Goal: Transaction & Acquisition: Obtain resource

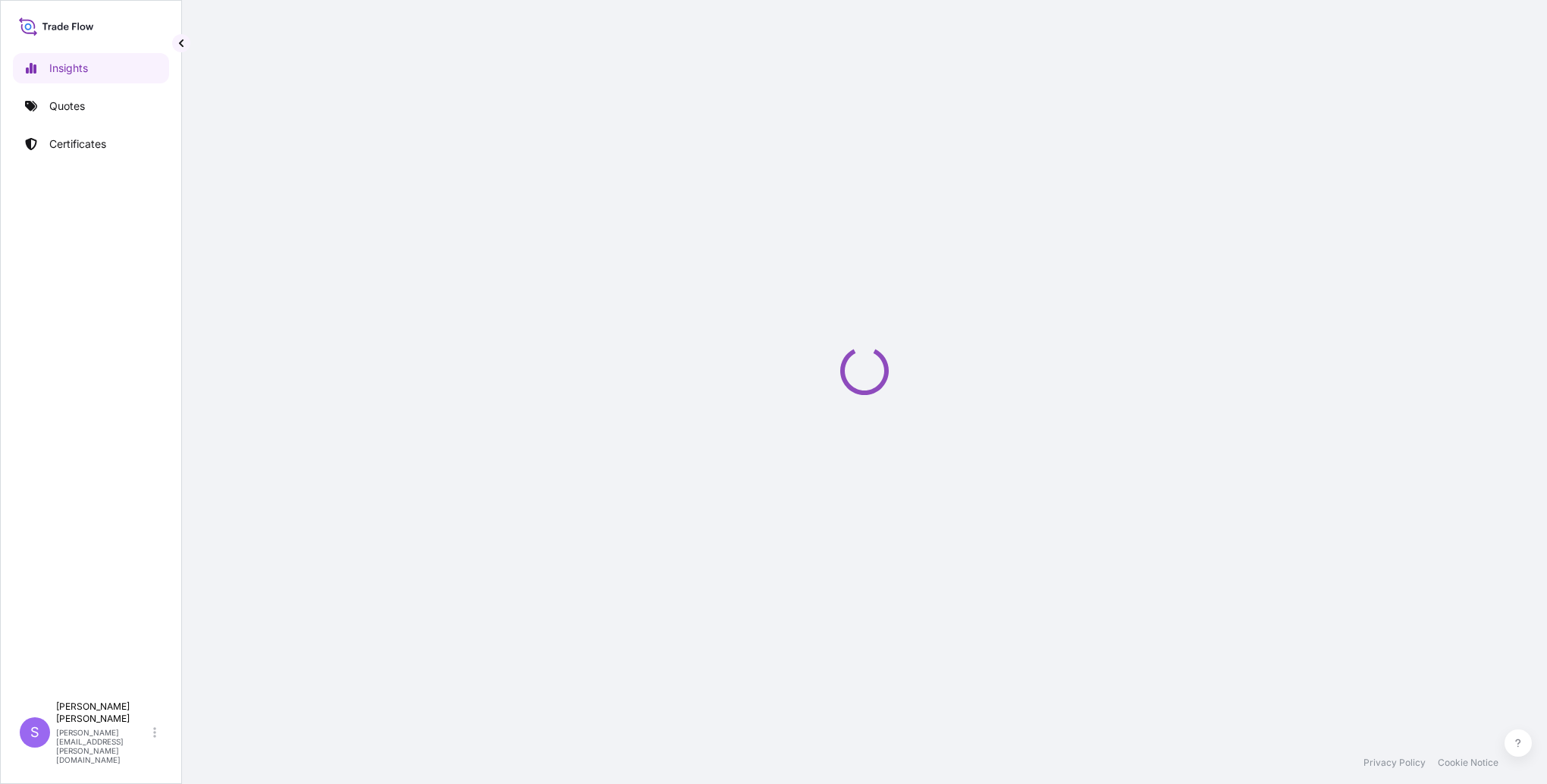
select select "2025"
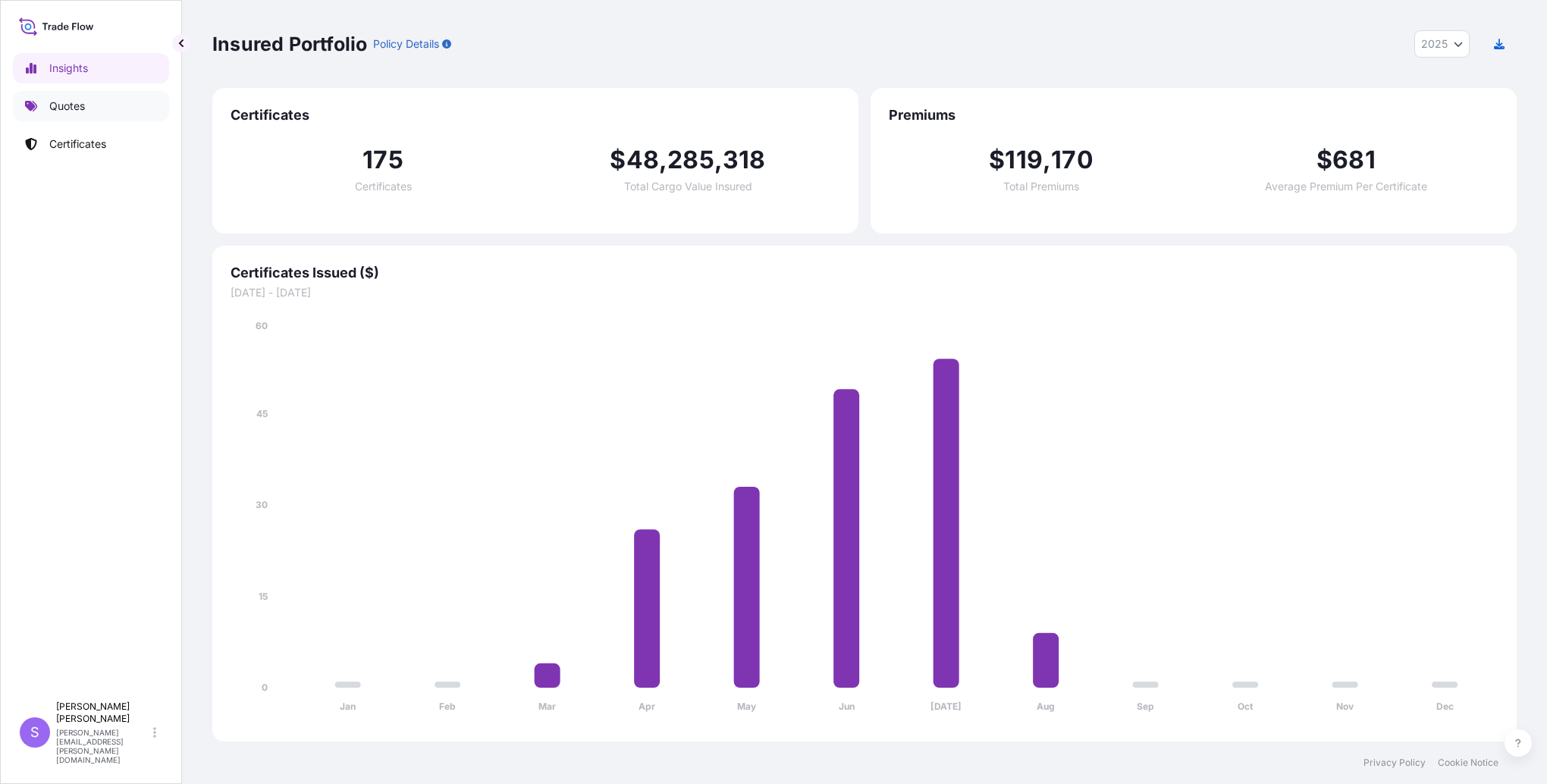
click at [44, 102] on link "Quotes" at bounding box center [90, 106] width 156 height 30
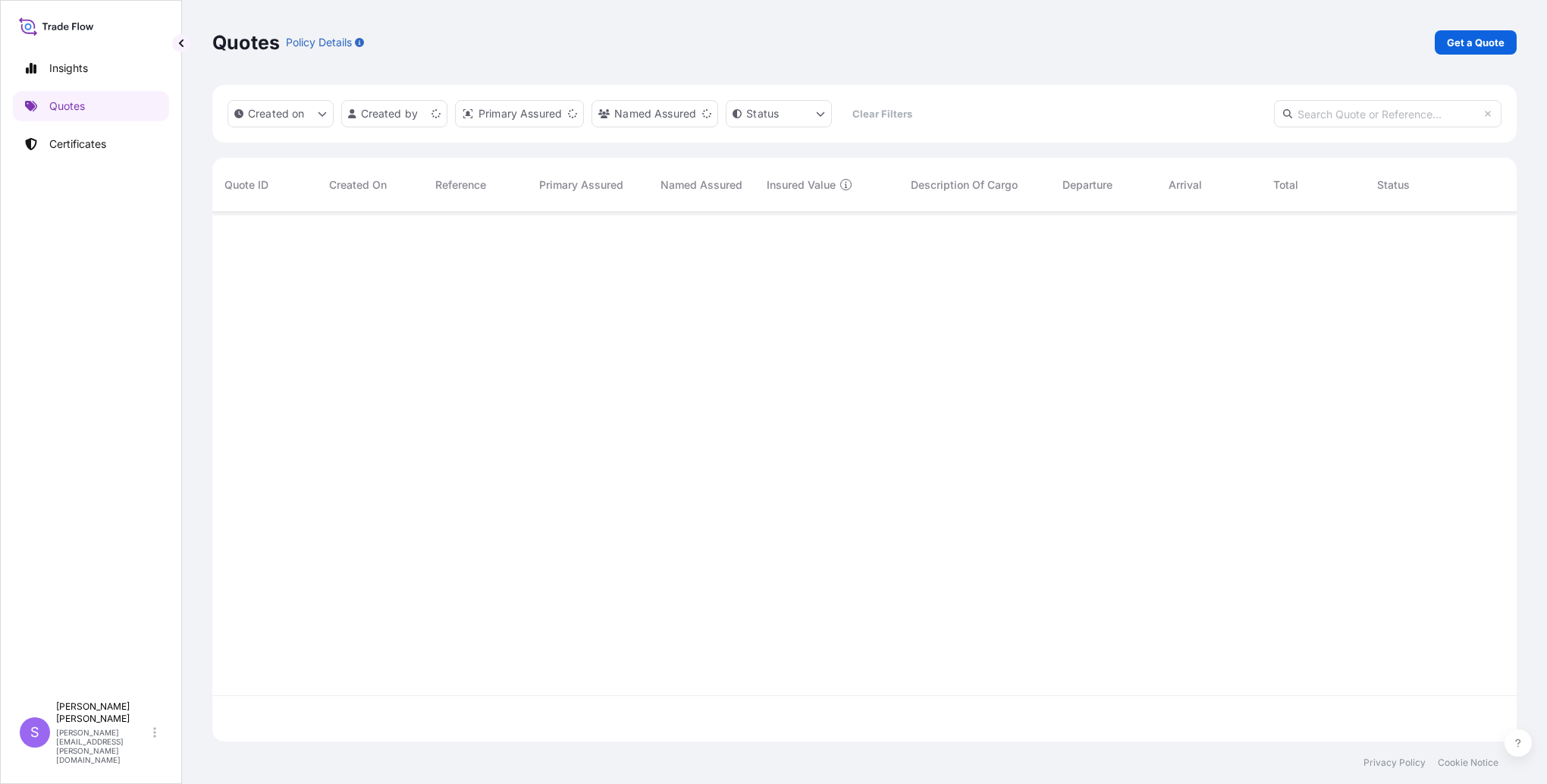
scroll to position [526, 1292]
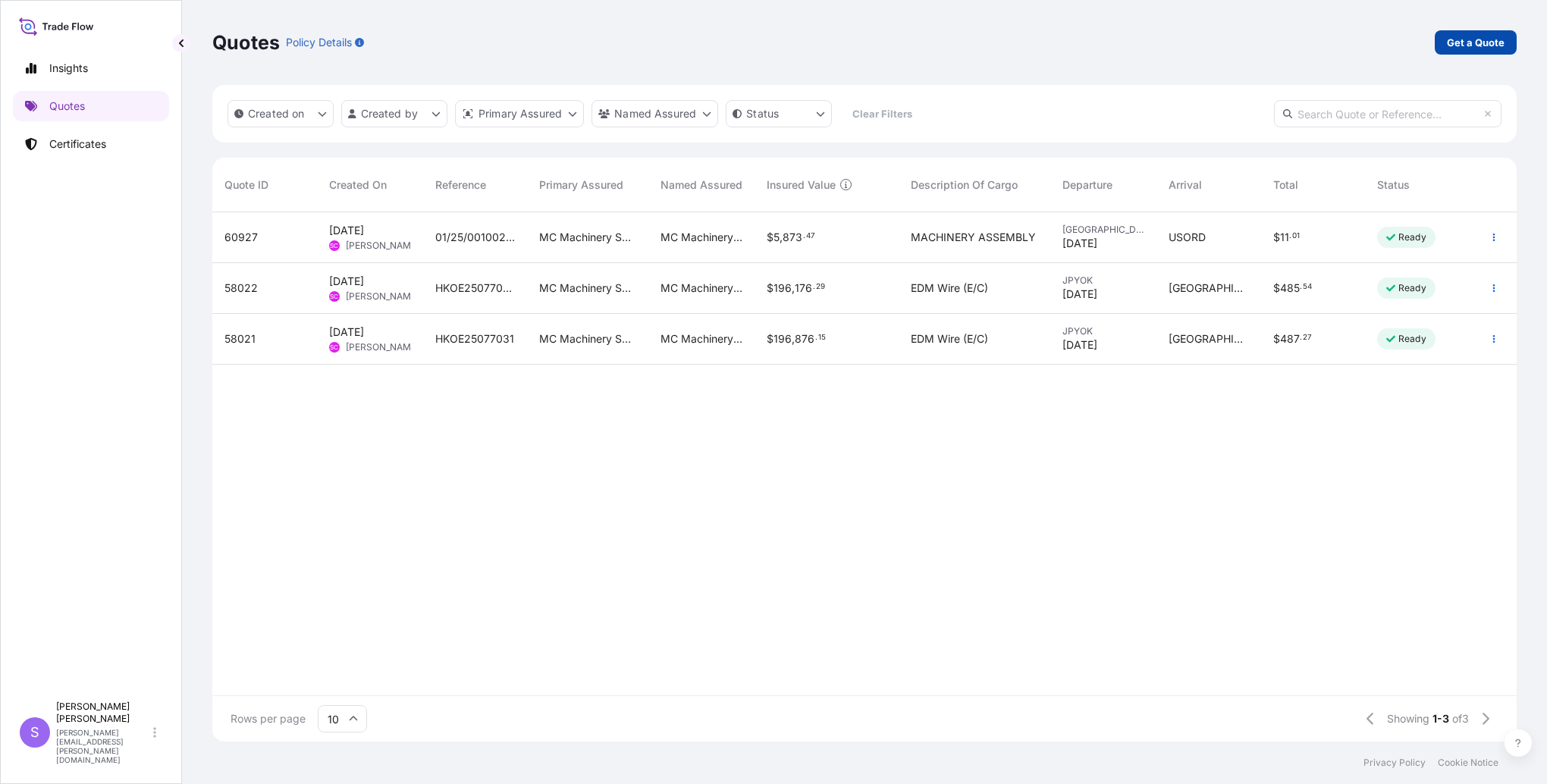
click at [1479, 47] on p "Get a Quote" at bounding box center [1476, 42] width 57 height 15
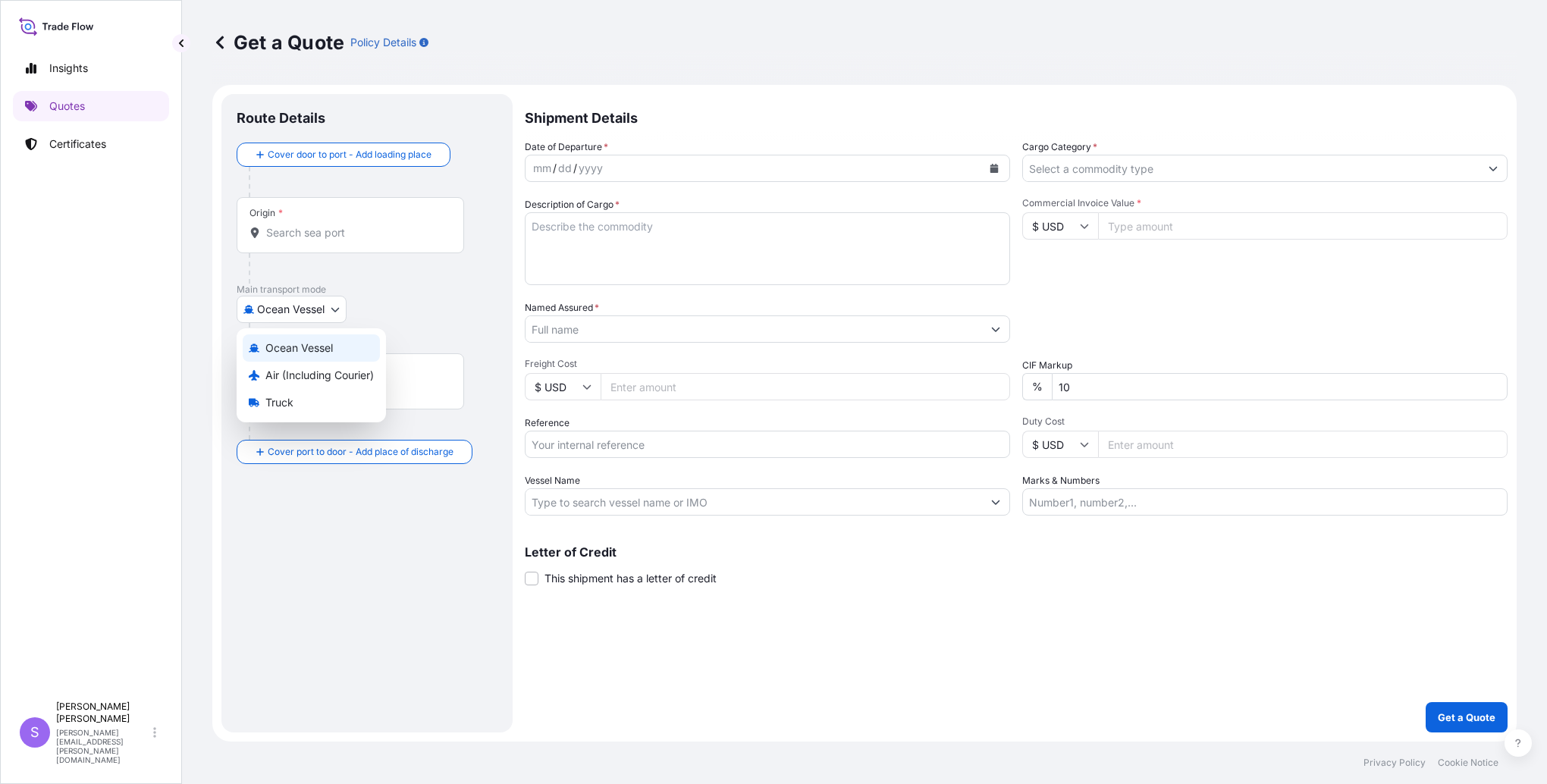
click at [285, 314] on body "Insights Quotes Certificates S [PERSON_NAME] [PERSON_NAME][EMAIL_ADDRESS][PERSO…" at bounding box center [773, 392] width 1547 height 784
click at [281, 375] on span "Air (Including Courier)" at bounding box center [320, 375] width 109 height 15
select select "Air (Including Courier)"
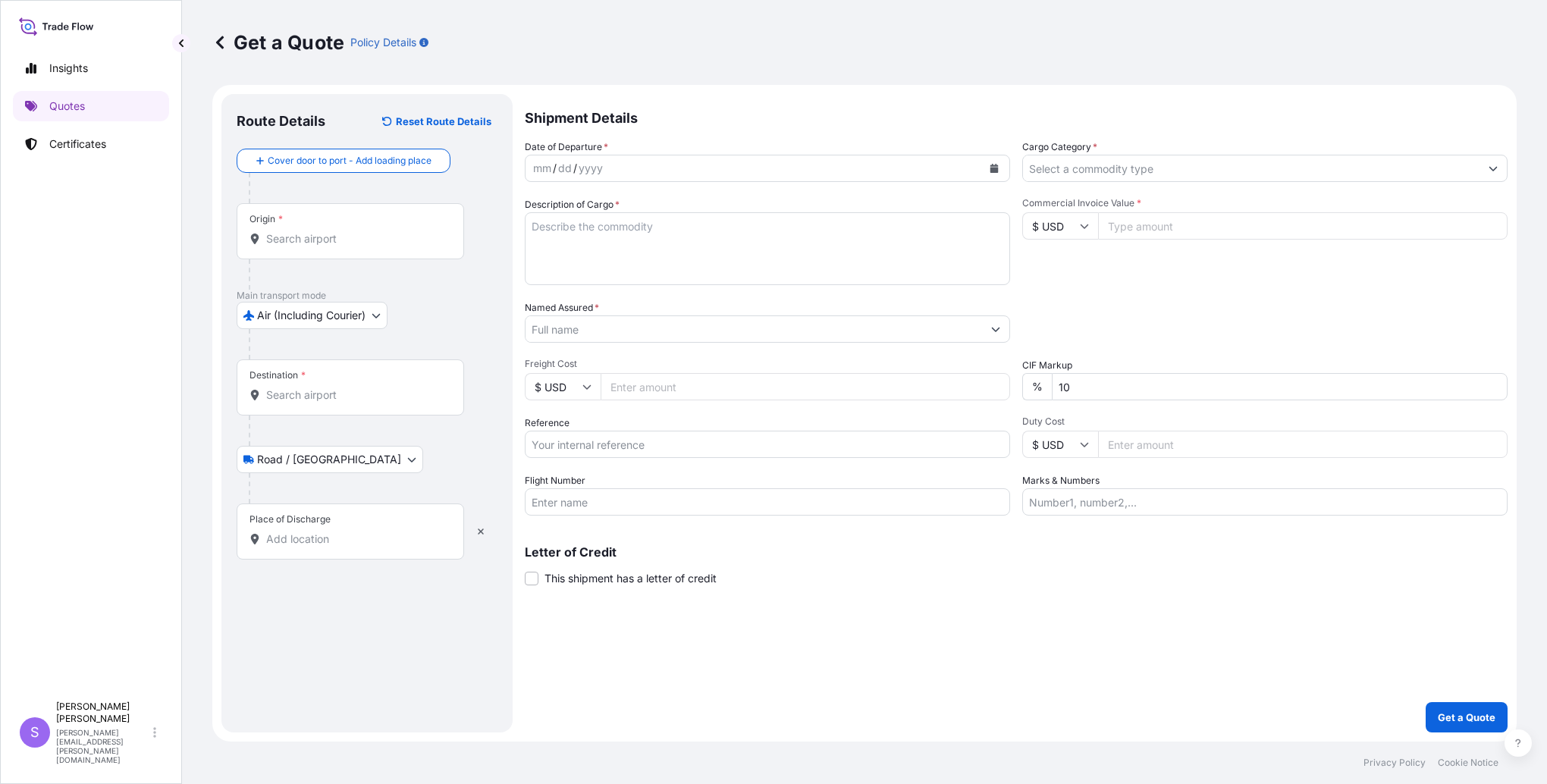
click at [305, 229] on div "Origin *" at bounding box center [351, 231] width 228 height 56
click at [305, 231] on input "Origin *" at bounding box center [356, 239] width 179 height 15
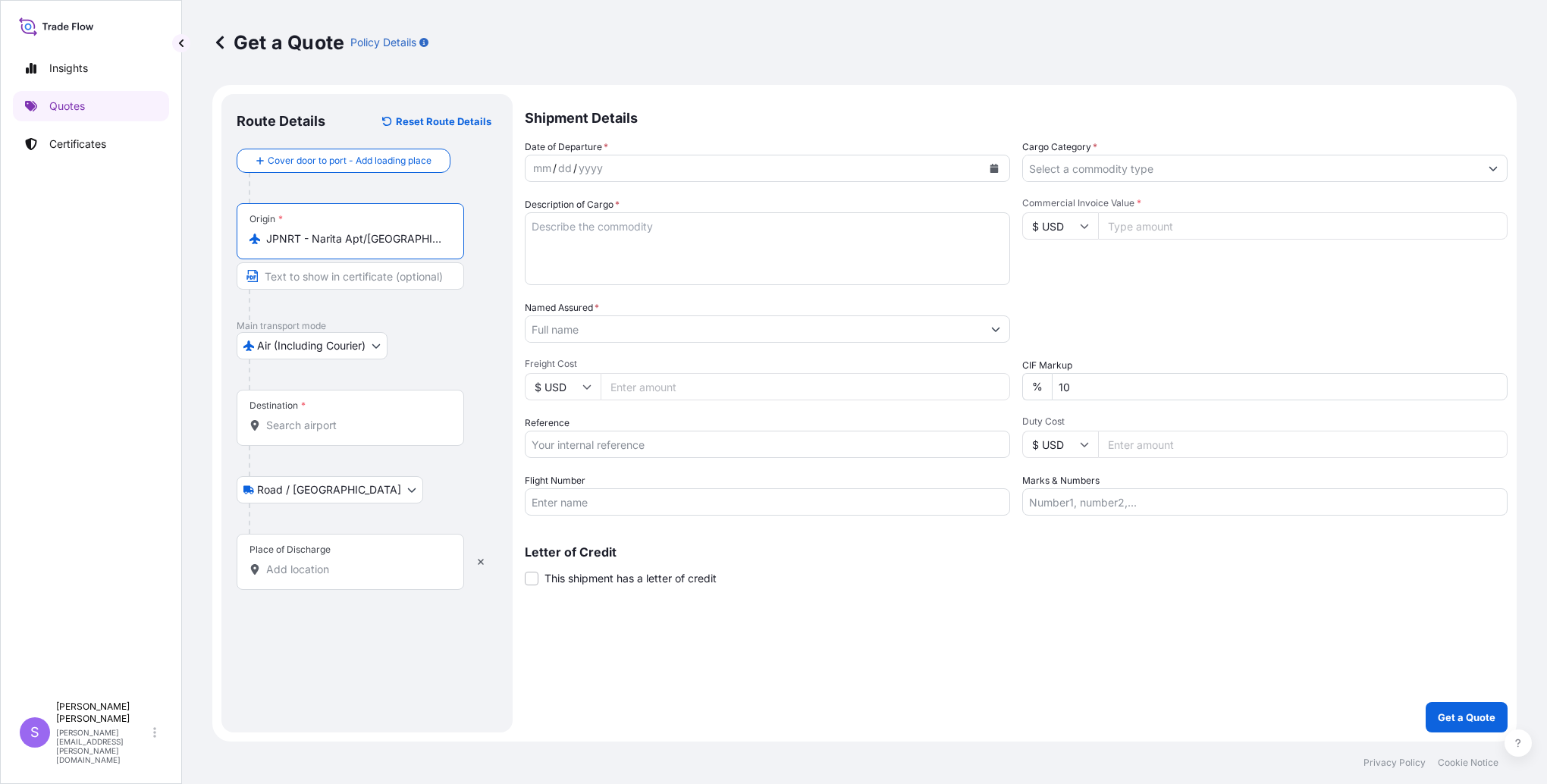
type input "JPNRT - Narita Apt/[GEOGRAPHIC_DATA], [GEOGRAPHIC_DATA]"
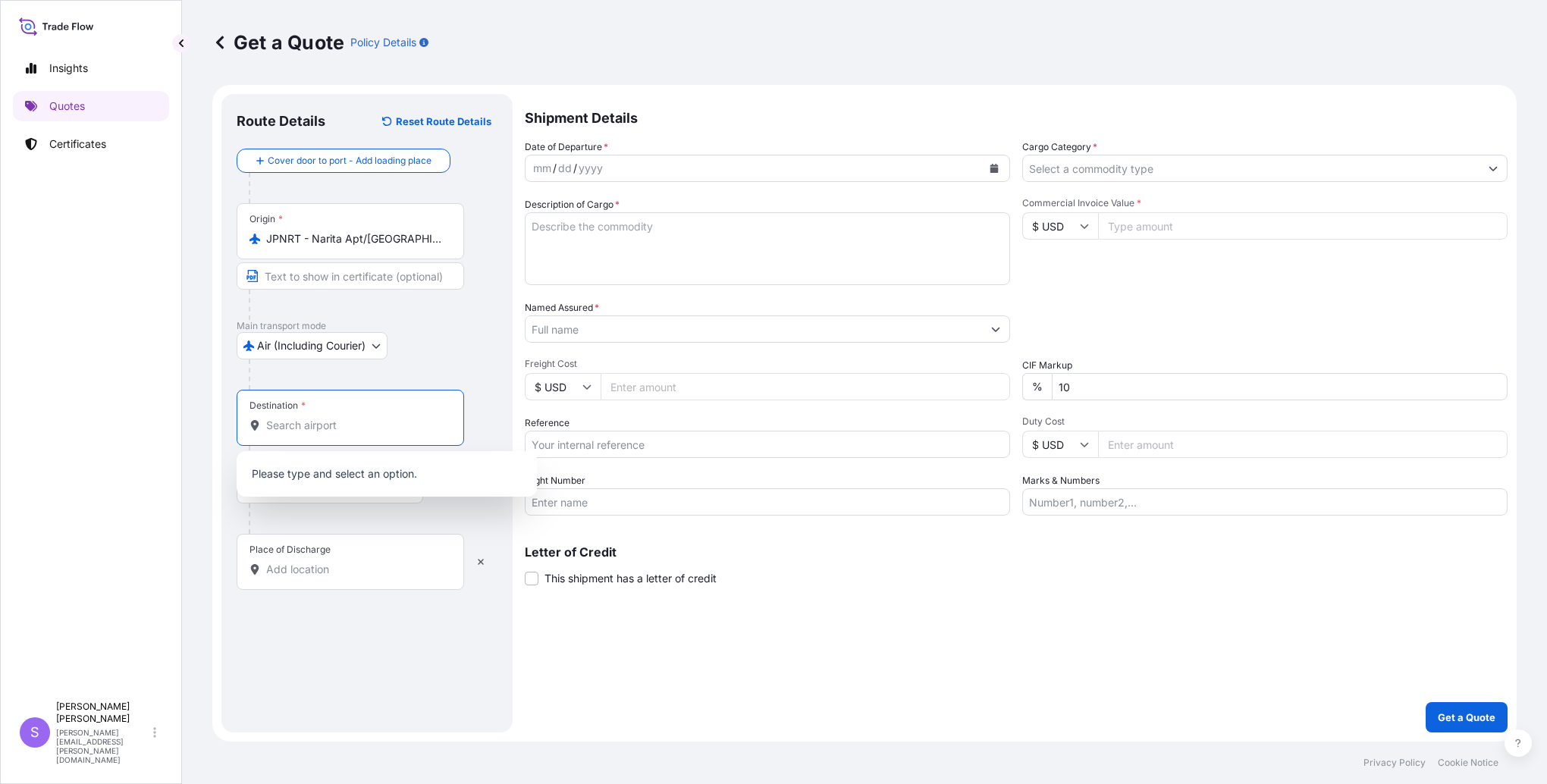
click at [344, 423] on input "Destination *" at bounding box center [356, 426] width 179 height 15
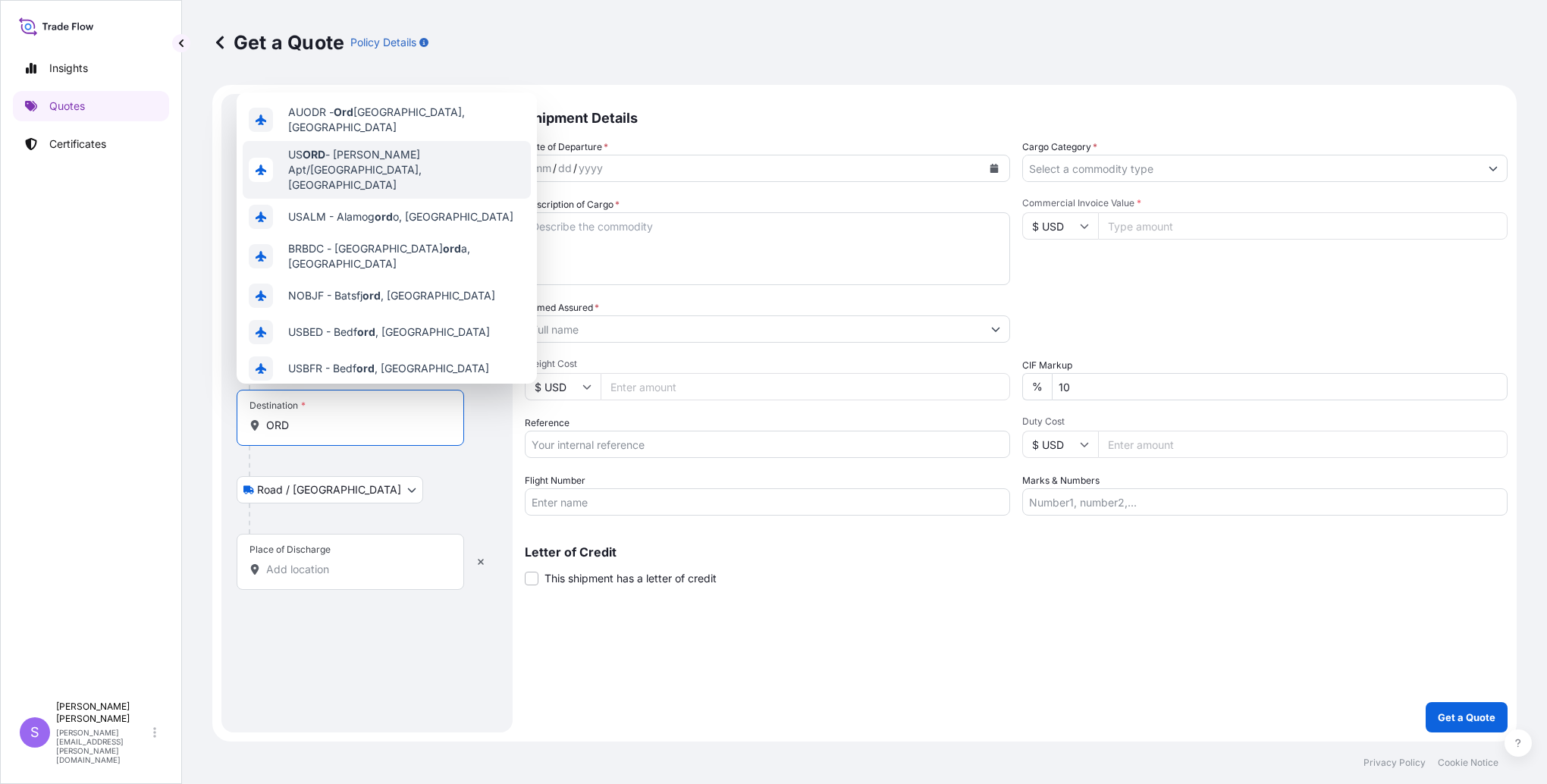
click at [411, 157] on span "US [PERSON_NAME] Apt/[GEOGRAPHIC_DATA], [GEOGRAPHIC_DATA]" at bounding box center [406, 170] width 237 height 46
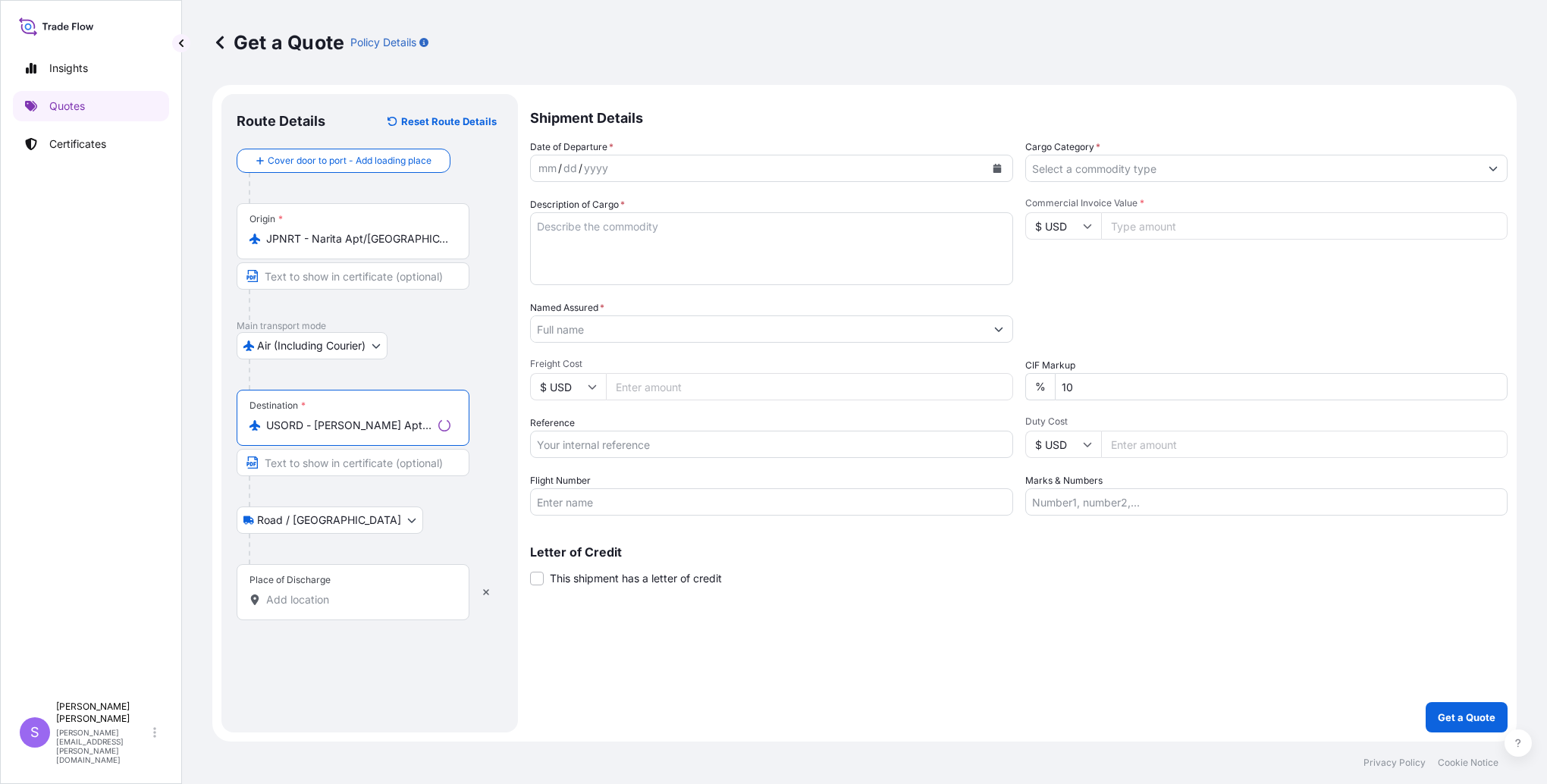
type input "USORD - [PERSON_NAME] Apt/[GEOGRAPHIC_DATA], [GEOGRAPHIC_DATA]"
click at [348, 600] on input "Place of Discharge" at bounding box center [358, 600] width 185 height 15
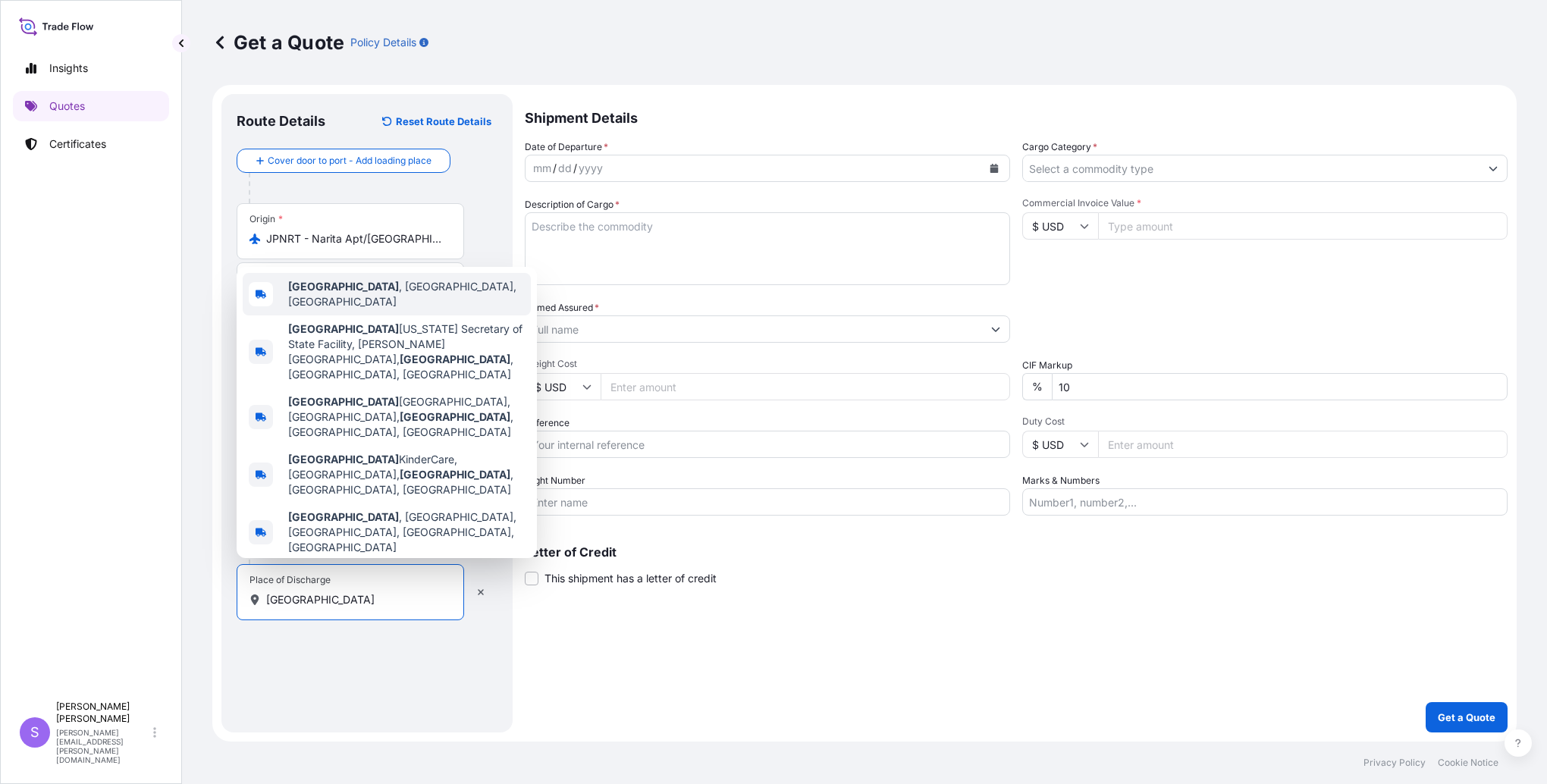
click at [393, 309] on span "[GEOGRAPHIC_DATA] , [GEOGRAPHIC_DATA], [GEOGRAPHIC_DATA]" at bounding box center [406, 294] width 237 height 30
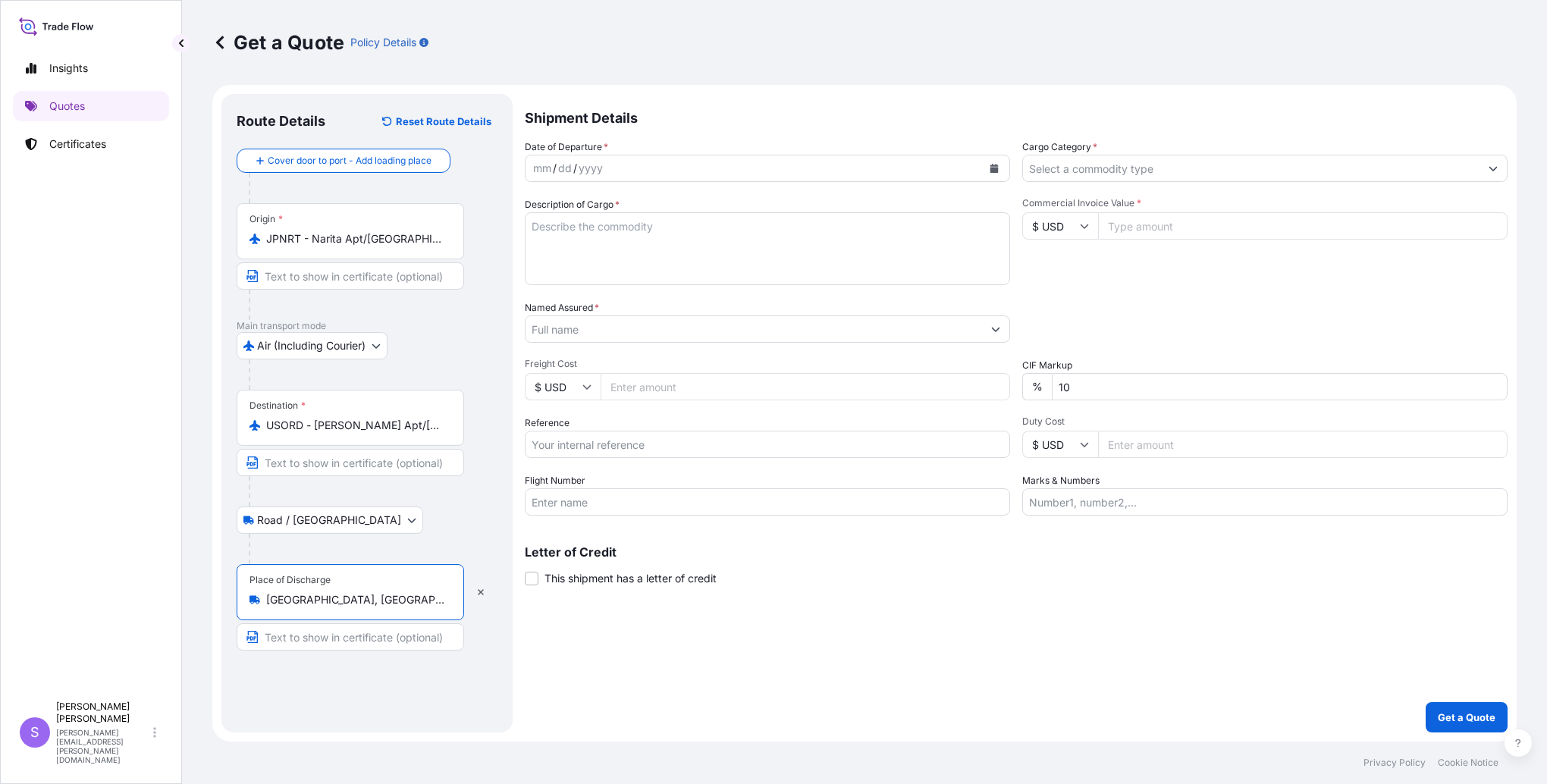
type input "[GEOGRAPHIC_DATA], [GEOGRAPHIC_DATA], [GEOGRAPHIC_DATA]"
click at [990, 169] on icon "Calendar" at bounding box center [994, 168] width 9 height 9
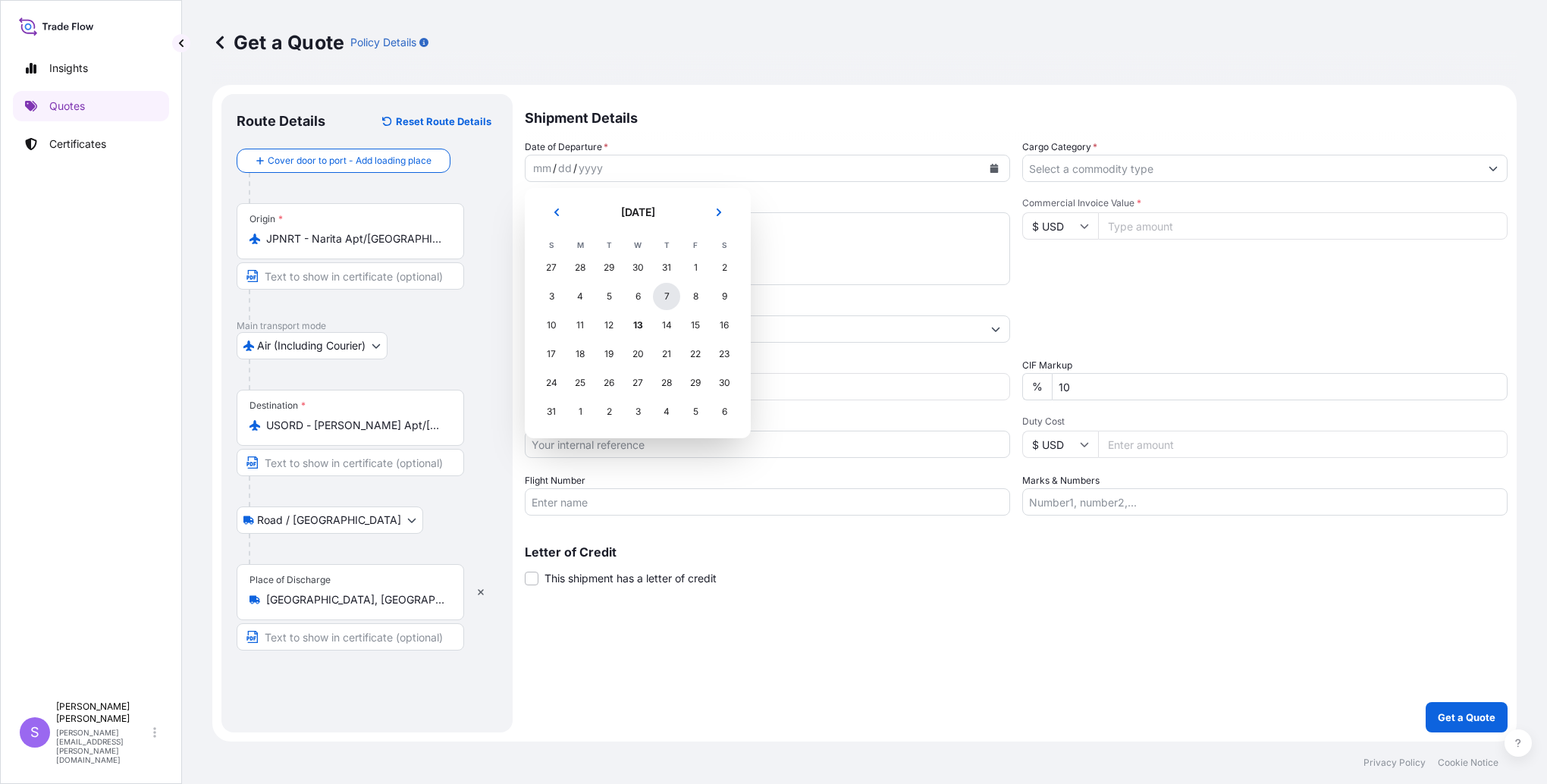
click at [661, 303] on div "7" at bounding box center [667, 297] width 27 height 27
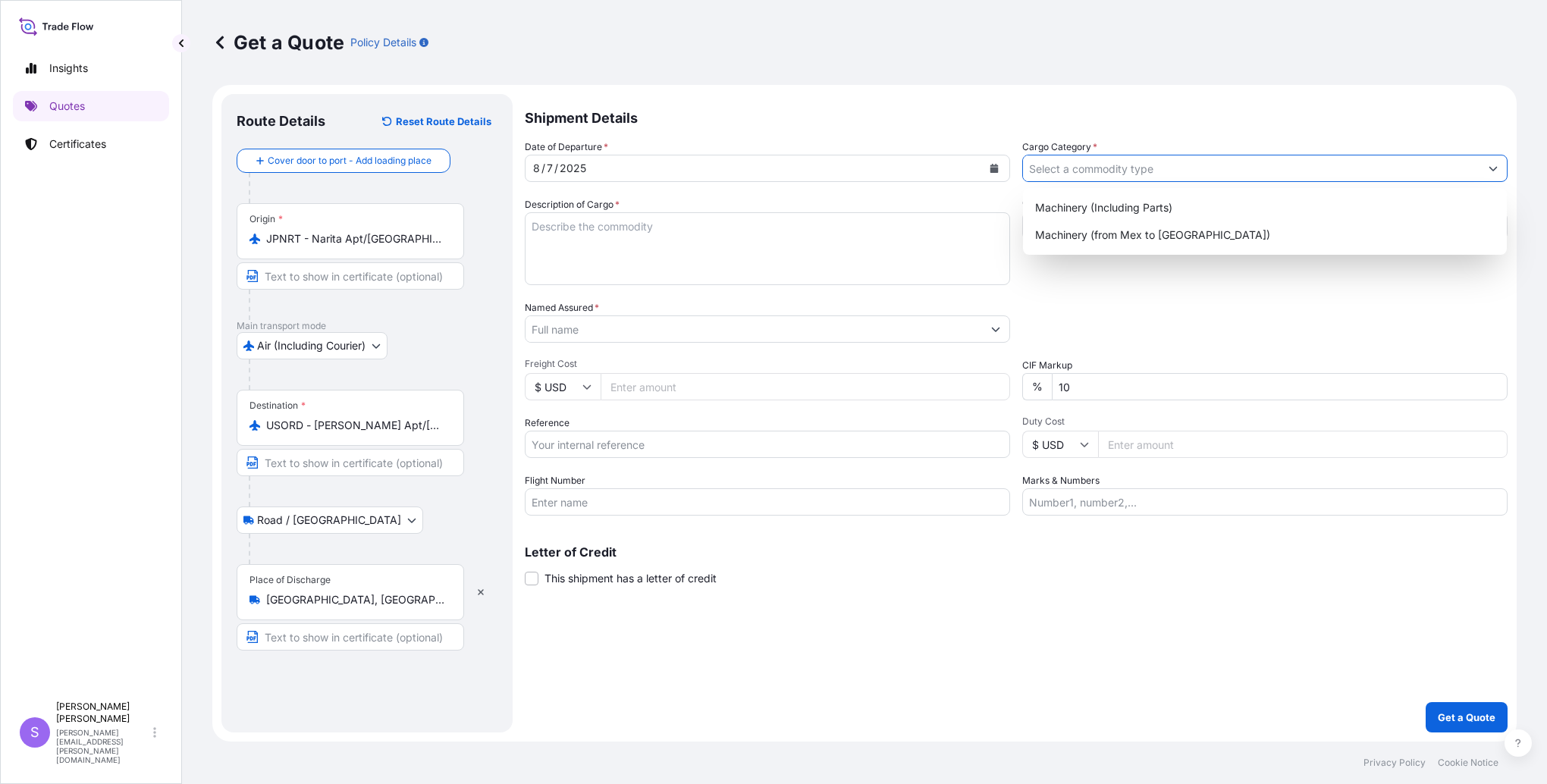
click at [1074, 171] on input "Cargo Category *" at bounding box center [1252, 169] width 457 height 27
click at [1059, 201] on div "Machinery (Including Parts)" at bounding box center [1265, 207] width 472 height 27
type input "Machinery (Including Parts)"
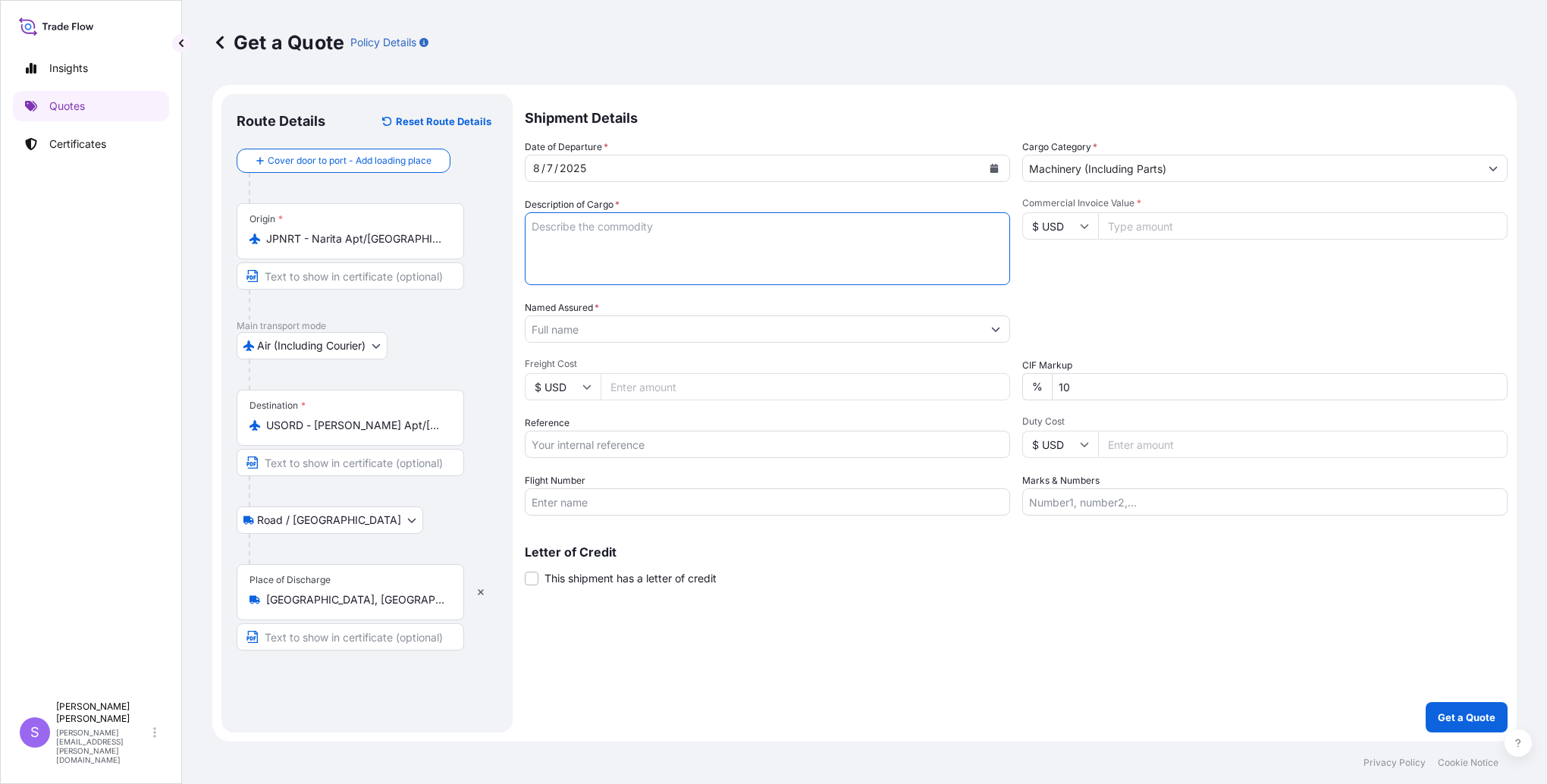
click at [742, 259] on textarea "Description of Cargo *" at bounding box center [768, 249] width 486 height 72
type textarea "[PERSON_NAME] PARTS FOR METAL WORKING MACHINERY"
click at [1130, 228] on input "Commercial Invoice Value *" at bounding box center [1303, 226] width 410 height 27
type input "2711.76"
click at [651, 336] on input "Named Assured *" at bounding box center [754, 329] width 457 height 27
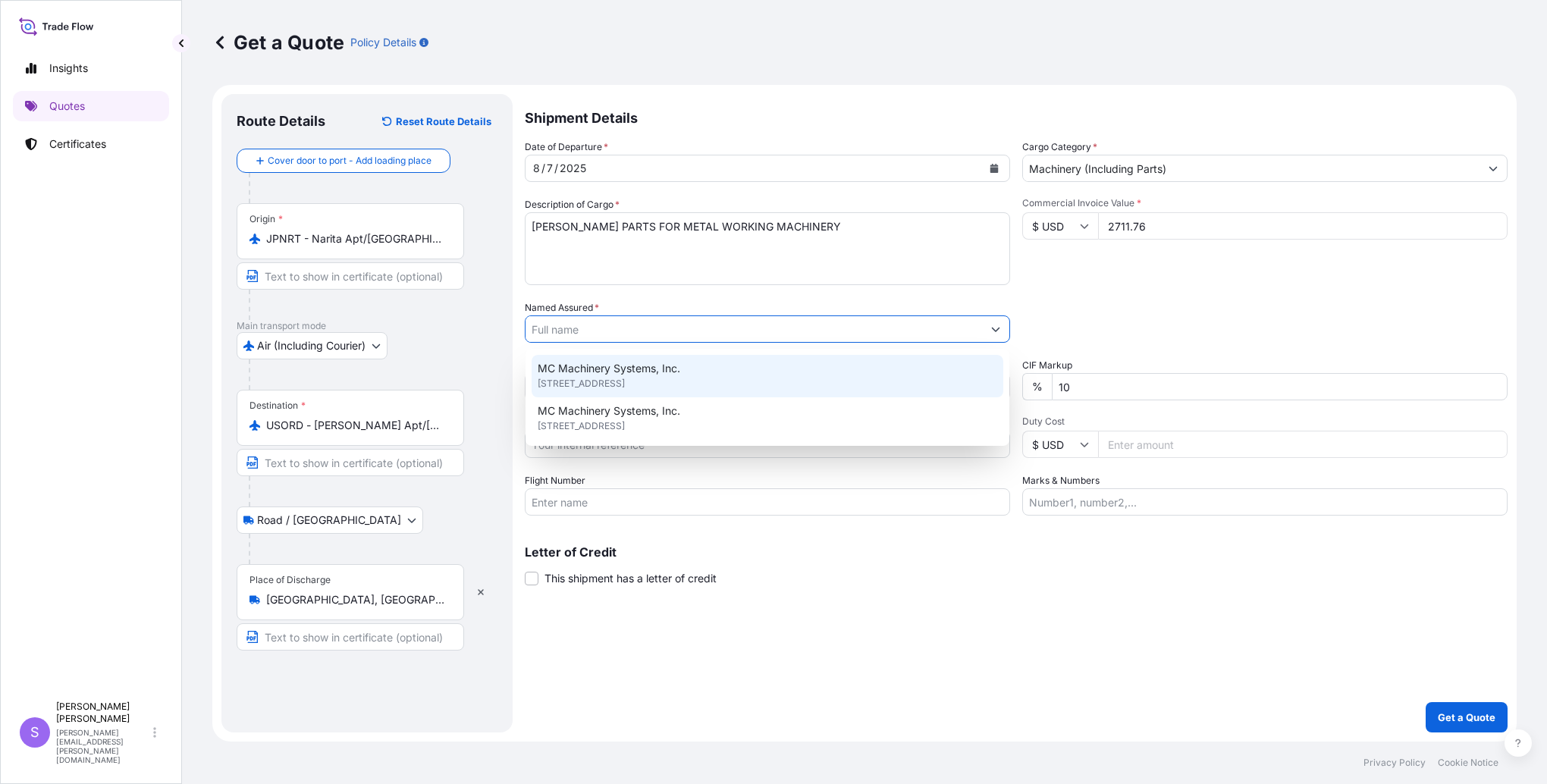
click at [624, 372] on span "MC Machinery Systems, Inc." at bounding box center [609, 368] width 142 height 15
type input "MC Machinery Systems, Inc."
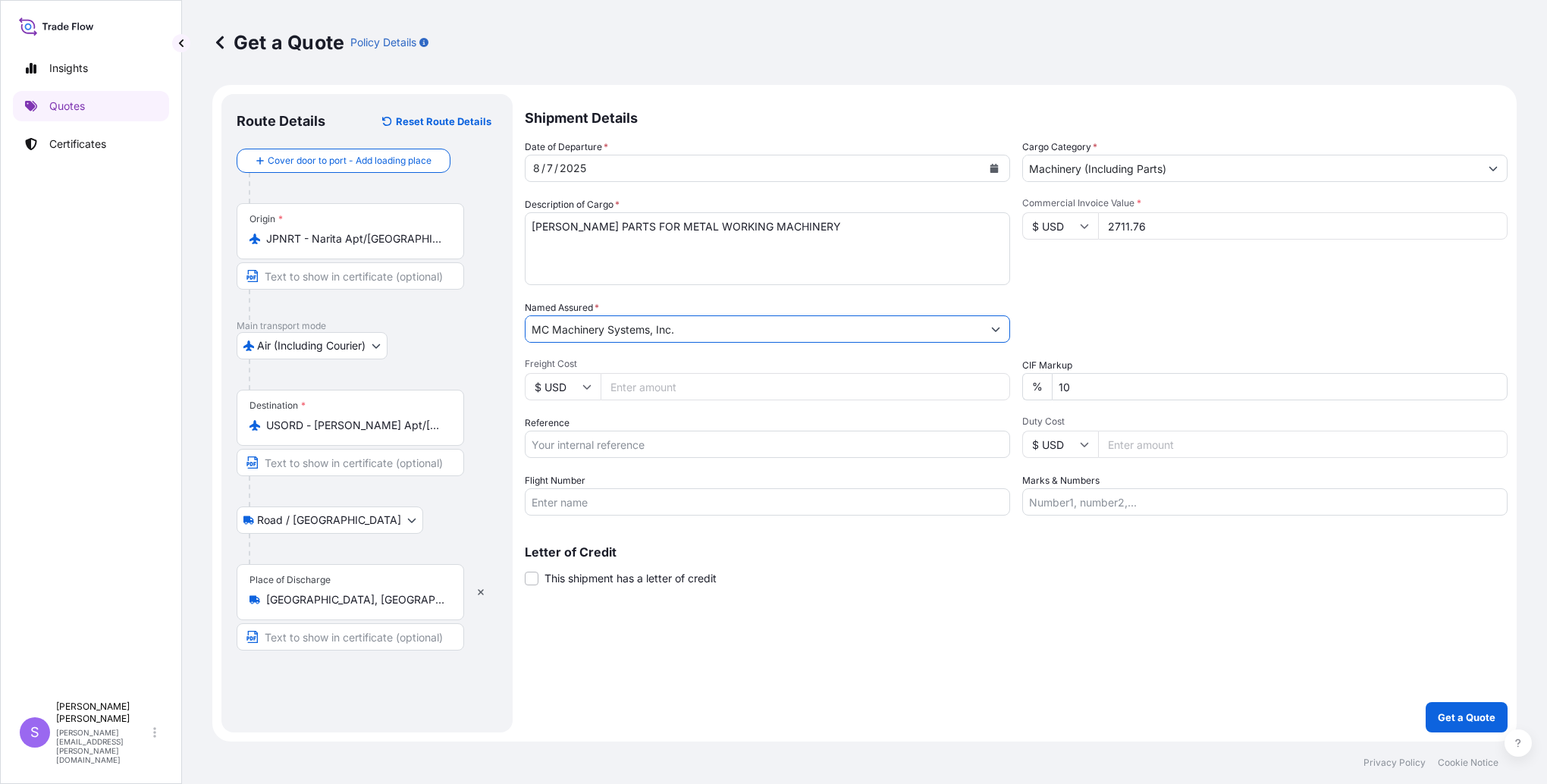
click at [655, 387] on input "Freight Cost" at bounding box center [806, 387] width 410 height 27
type input "265.23"
click at [642, 442] on input "Reference" at bounding box center [768, 444] width 486 height 27
type input "YJP-5194 3334"
click at [825, 508] on input "Flight Number" at bounding box center [768, 502] width 486 height 27
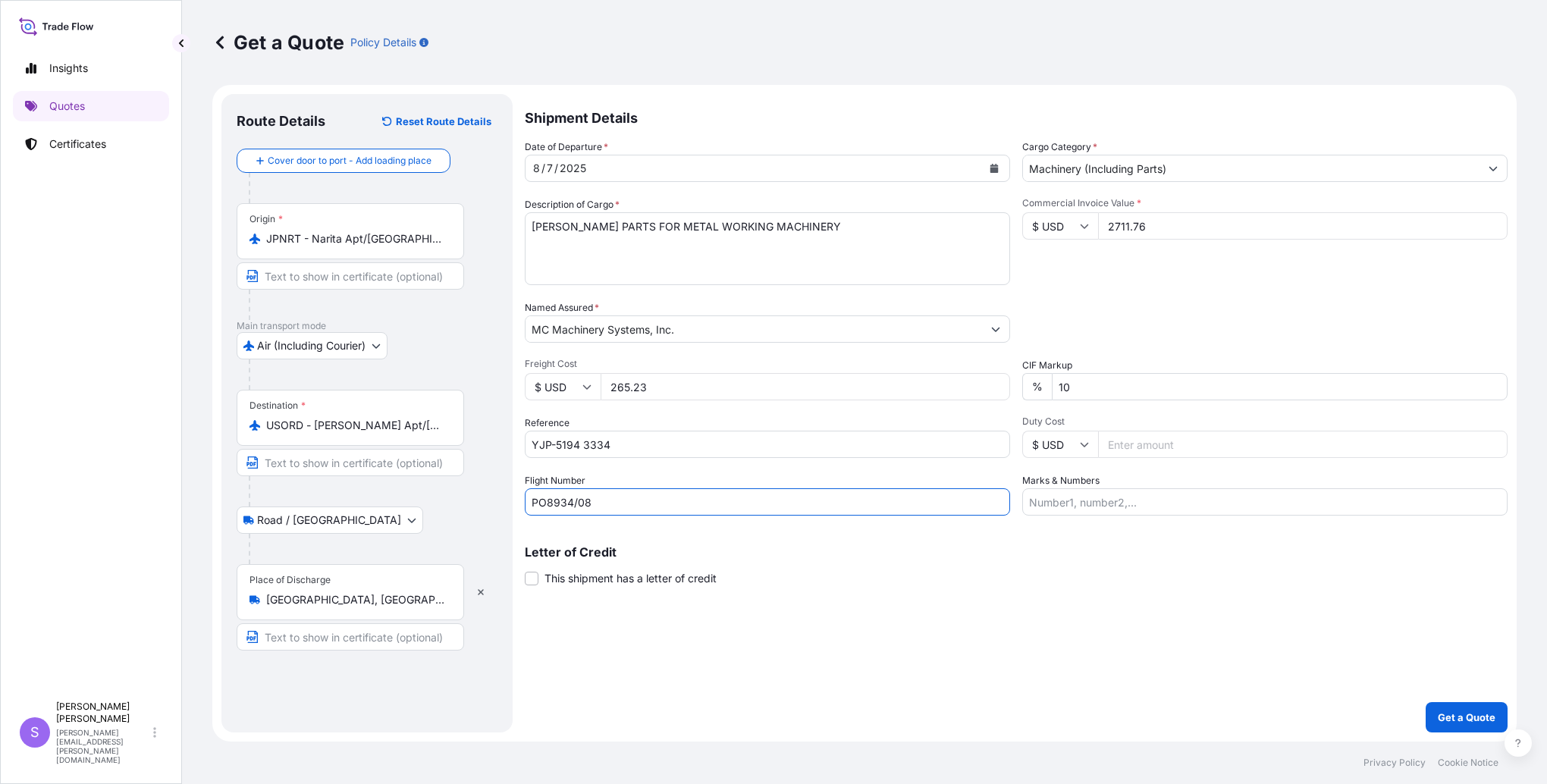
type input "PO8934/08"
click at [1137, 506] on input "Marks & Numbers" at bounding box center [1265, 502] width 486 height 27
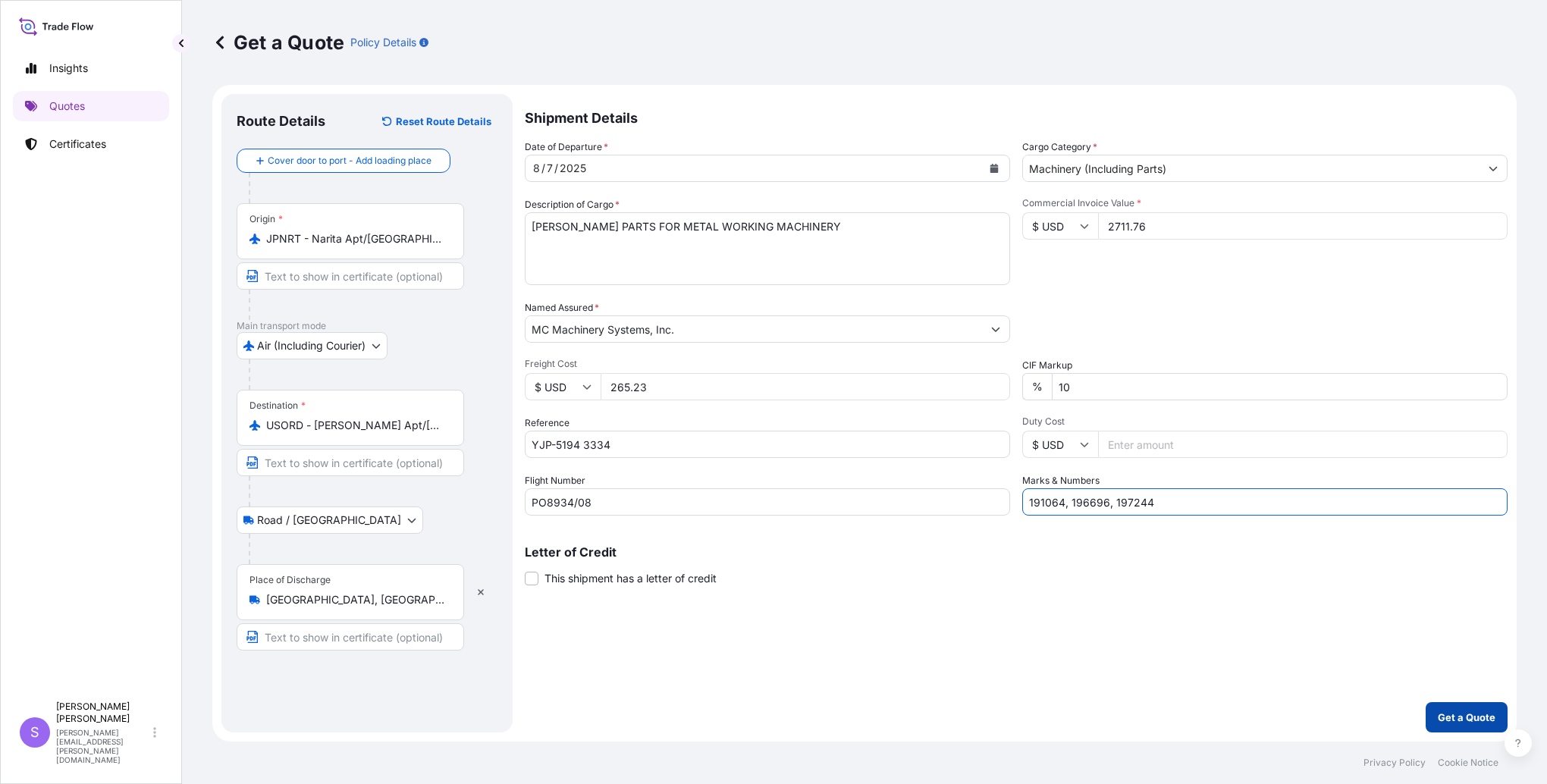
type input "191064, 196696, 197244"
click at [1447, 717] on p "Get a Quote" at bounding box center [1467, 717] width 57 height 15
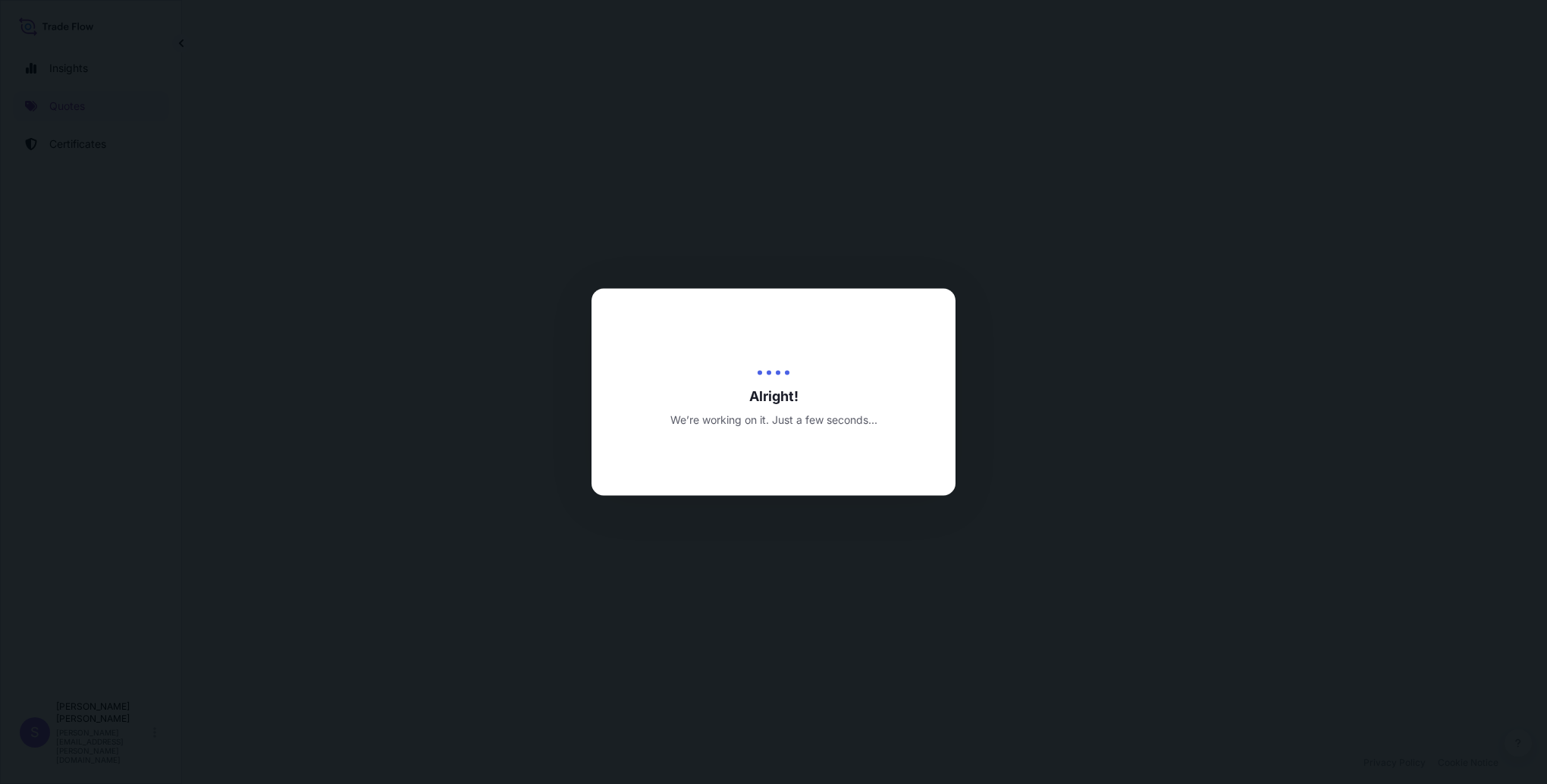
select select "Air (Including Courier)"
select select "Road / [GEOGRAPHIC_DATA]"
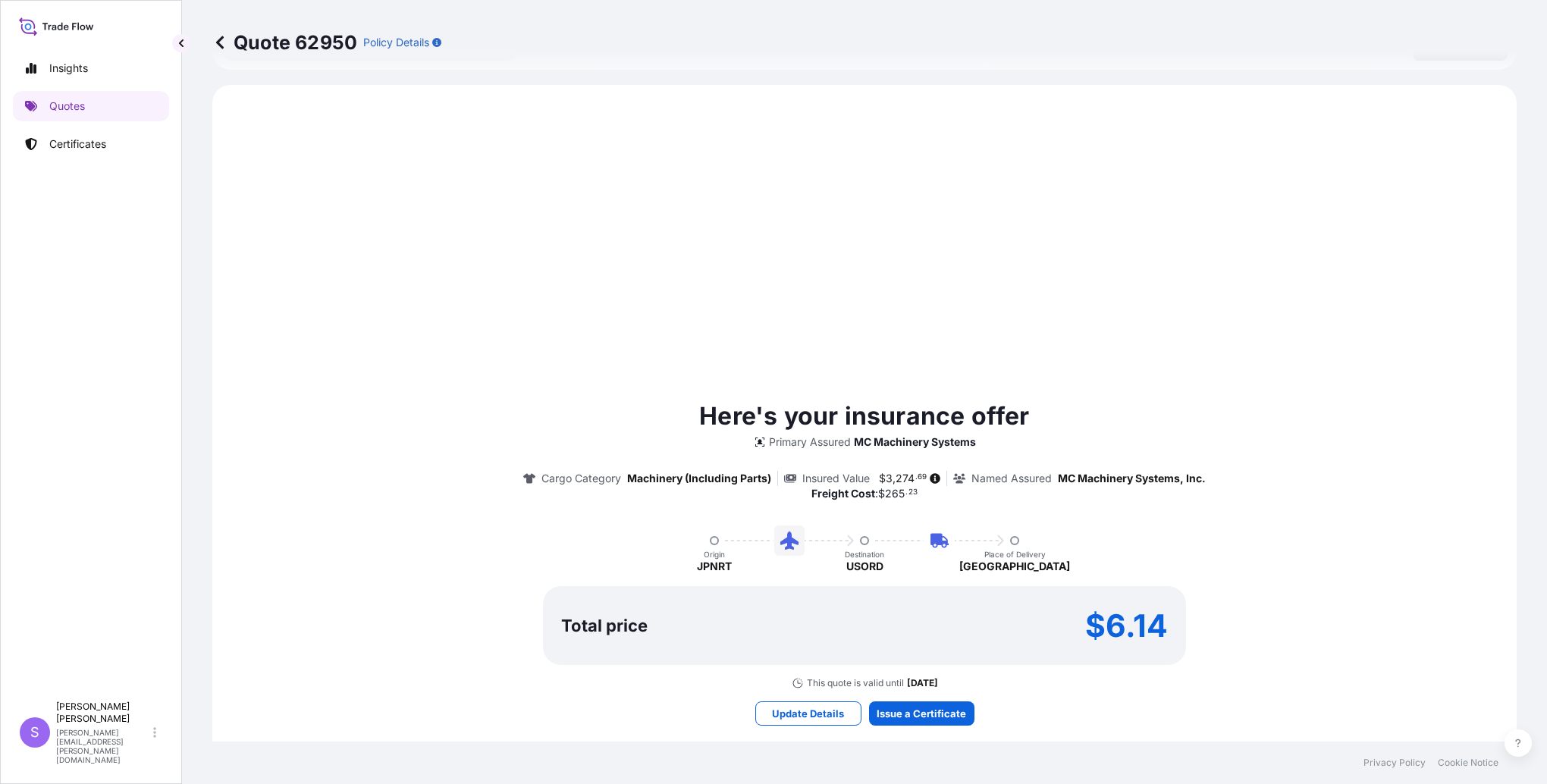
scroll to position [607, 0]
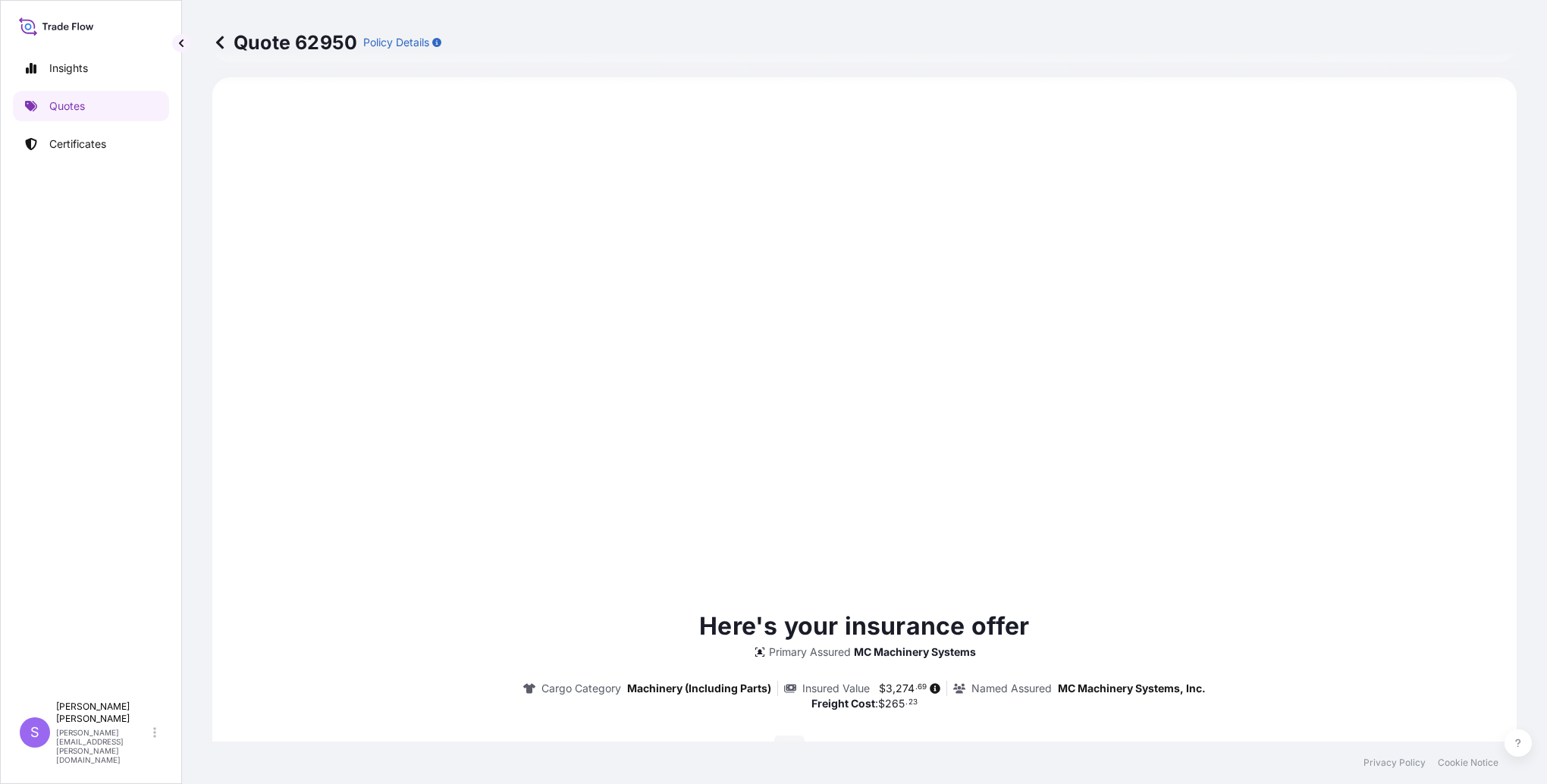
type input "[DATE]"
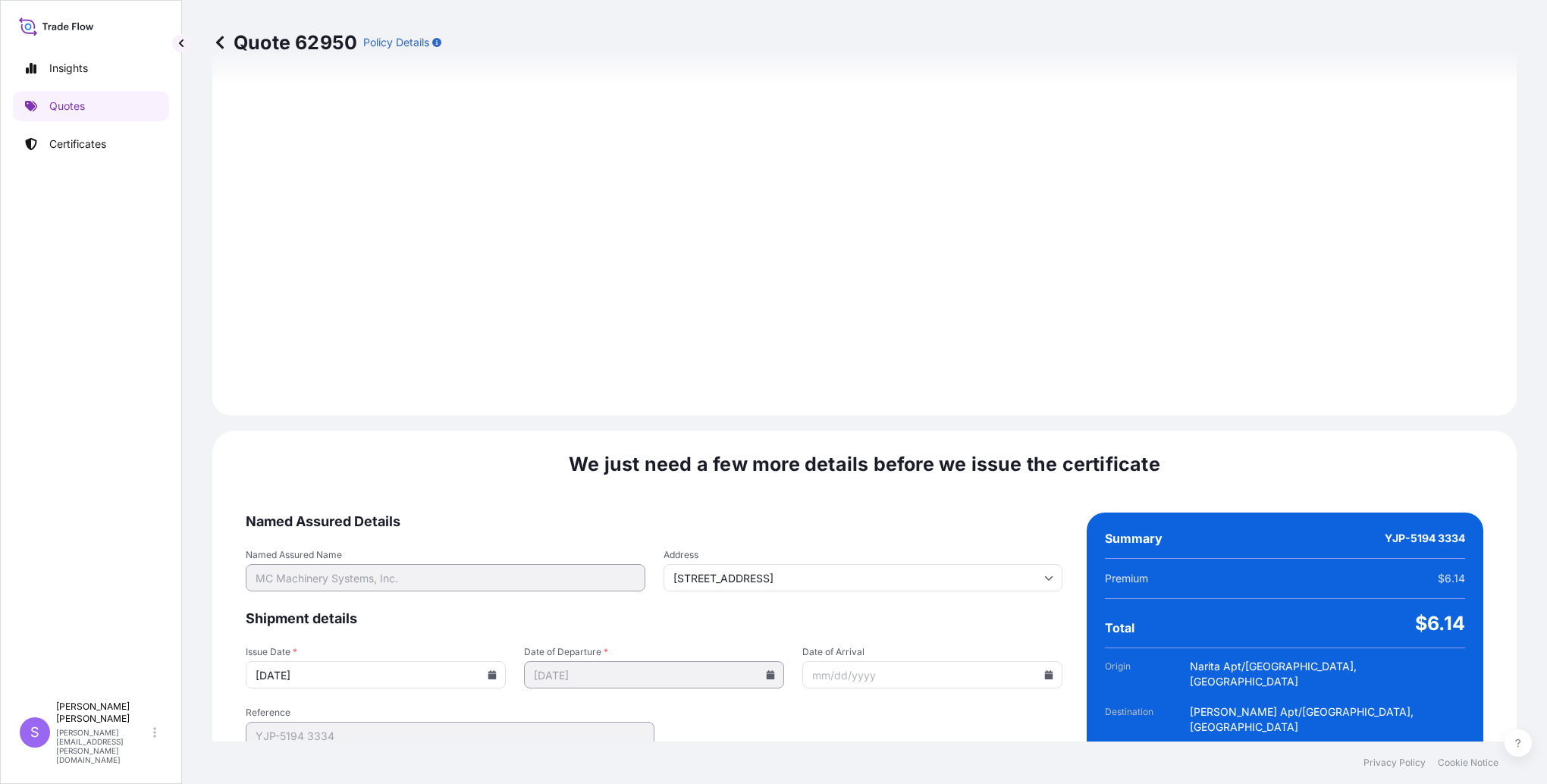
scroll to position [1702, 0]
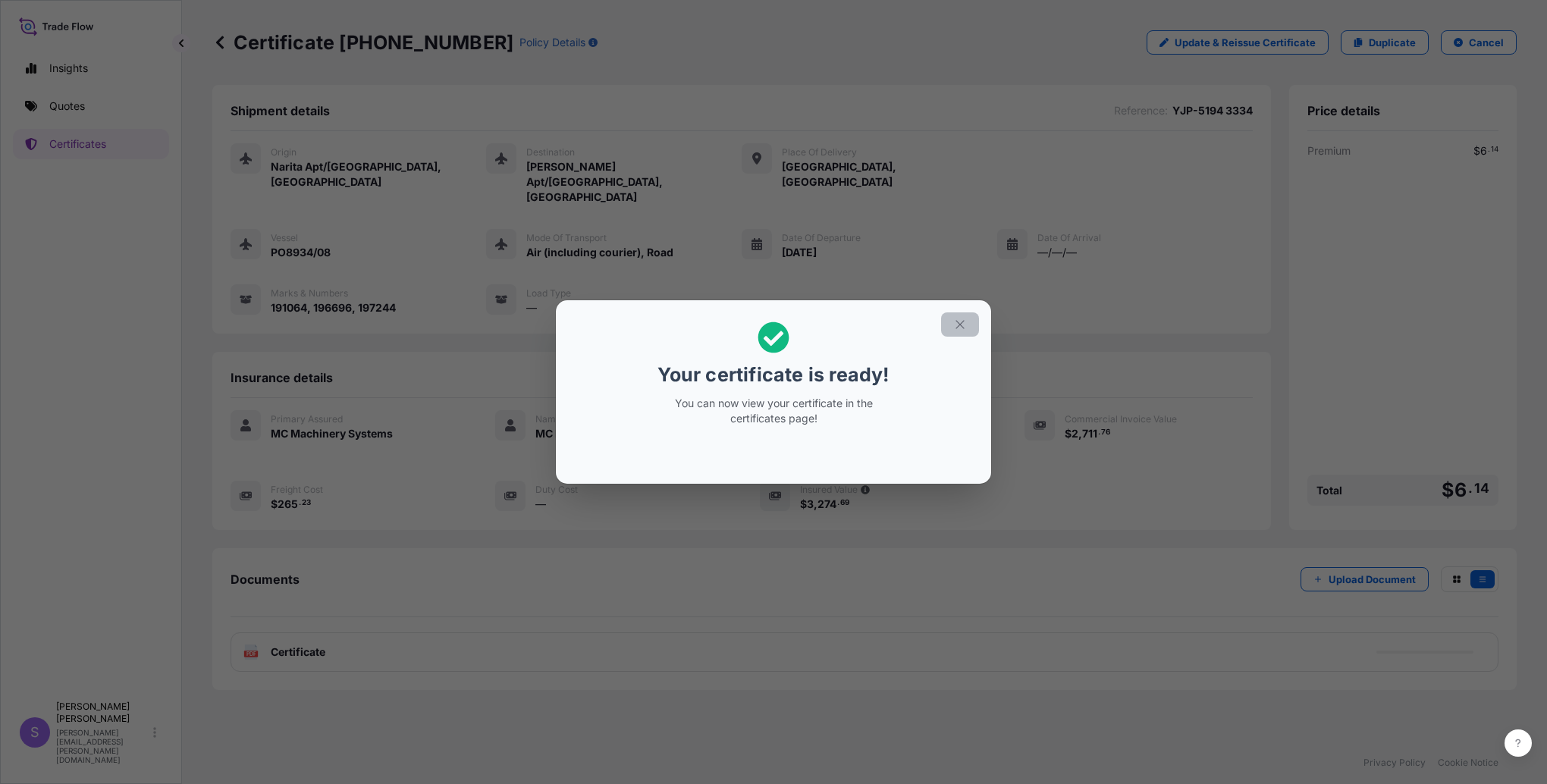
click at [959, 325] on icon "button" at bounding box center [960, 325] width 8 height 8
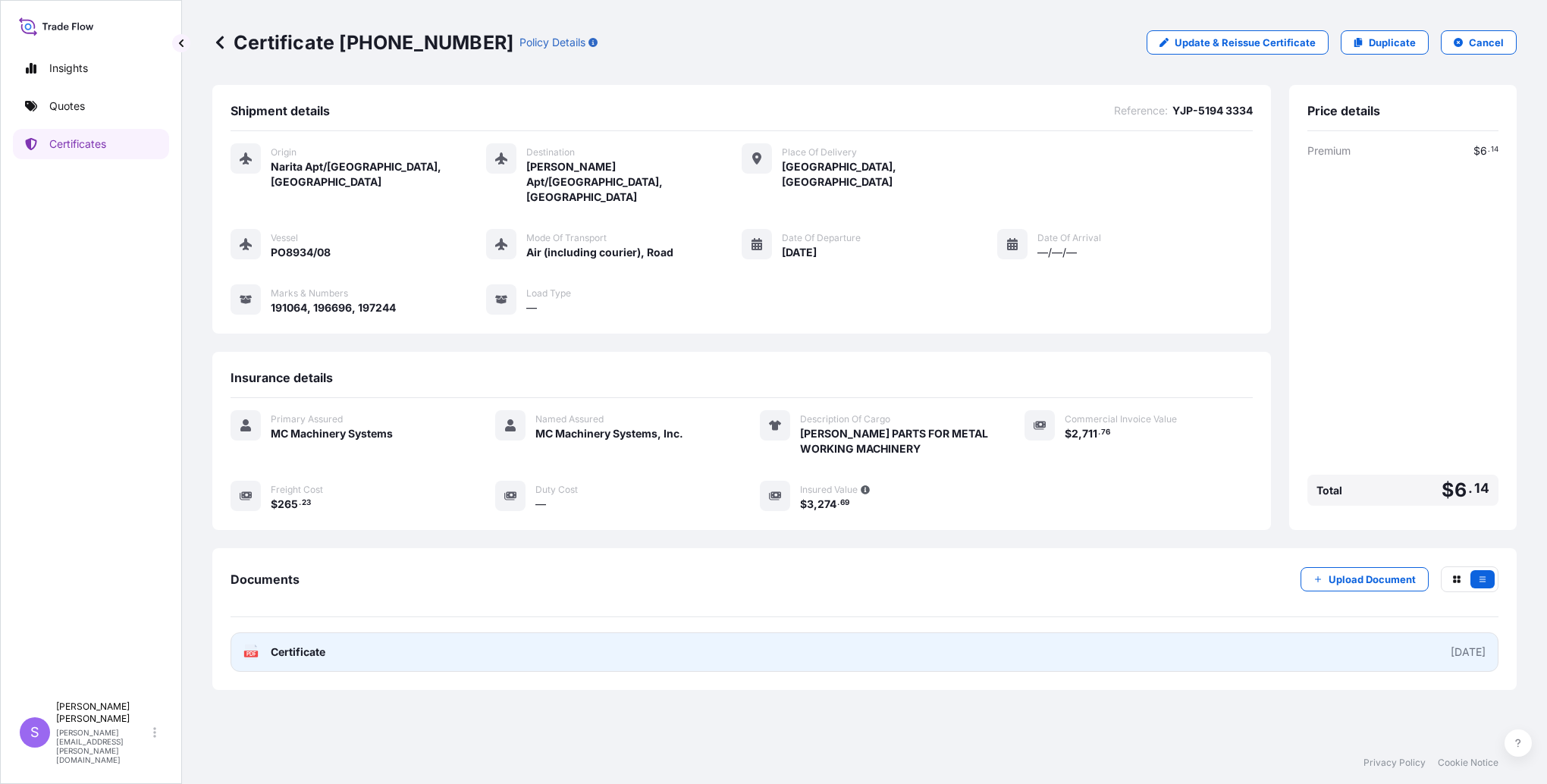
click at [285, 645] on span "Certificate" at bounding box center [298, 652] width 55 height 15
